Goal: Unclear

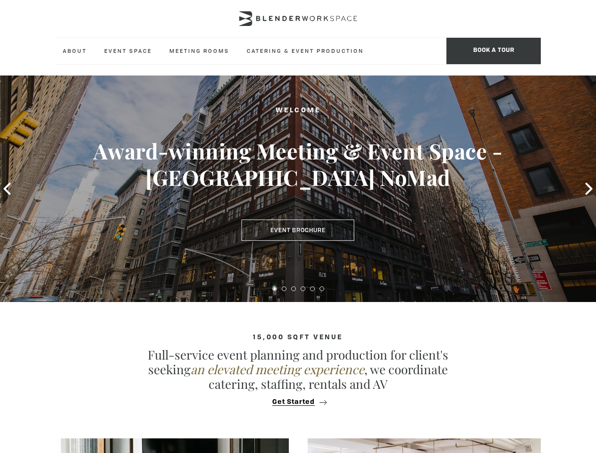
type div "[DATE]"
